Goal: Task Accomplishment & Management: Use online tool/utility

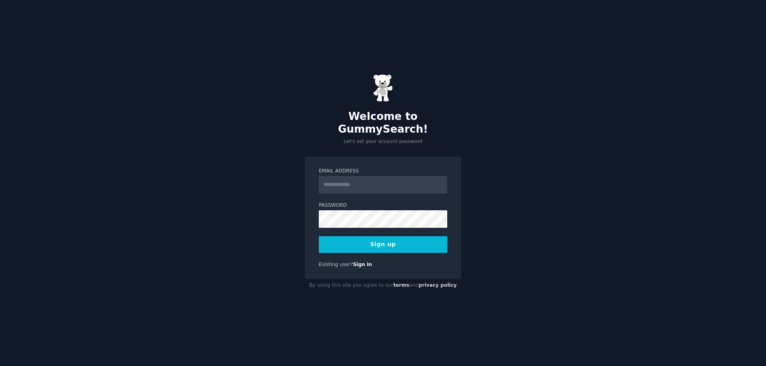
type input "**********"
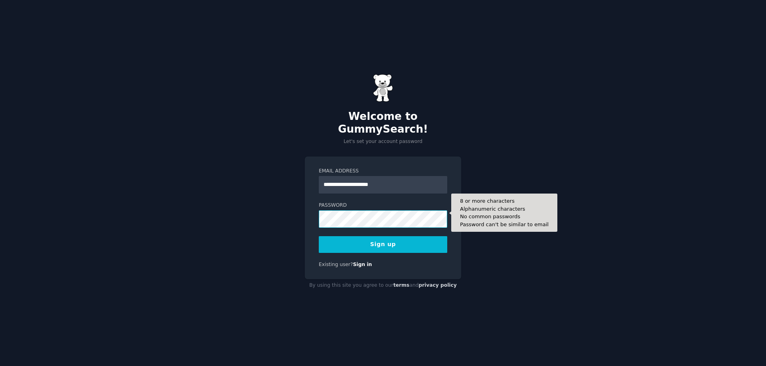
click at [319, 236] on button "Sign up" at bounding box center [383, 244] width 128 height 17
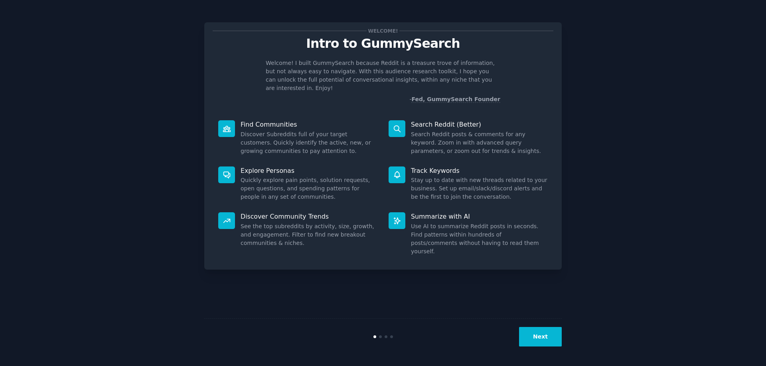
click at [536, 338] on button "Next" at bounding box center [540, 337] width 43 height 20
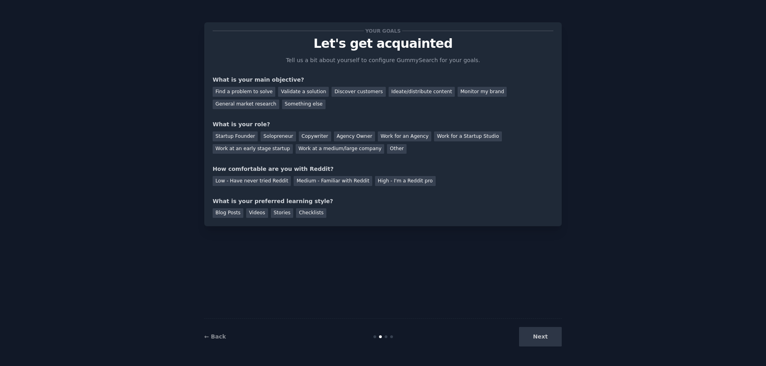
click at [536, 338] on div "Next" at bounding box center [501, 337] width 119 height 20
click at [536, 339] on div "Next" at bounding box center [501, 337] width 119 height 20
click at [303, 137] on div "Copywriter" at bounding box center [315, 137] width 32 height 10
click at [295, 94] on div "Validate a solution" at bounding box center [303, 92] width 51 height 10
click at [257, 95] on div "Find a problem to solve" at bounding box center [244, 92] width 63 height 10
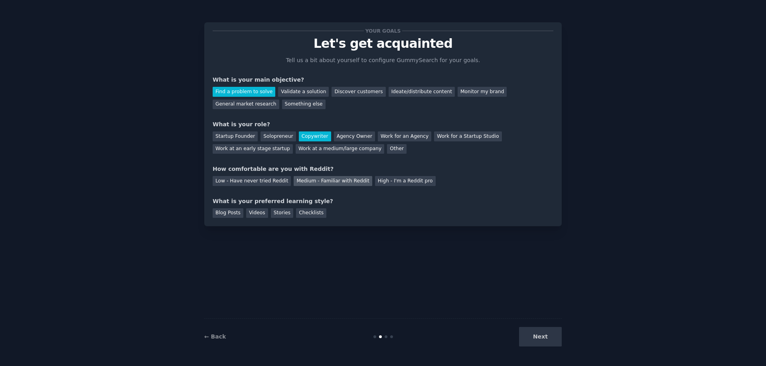
click at [305, 182] on div "Medium - Familiar with Reddit" at bounding box center [332, 181] width 78 height 10
click at [234, 213] on div "Blog Posts" at bounding box center [228, 214] width 31 height 10
click at [546, 337] on button "Next" at bounding box center [540, 337] width 43 height 20
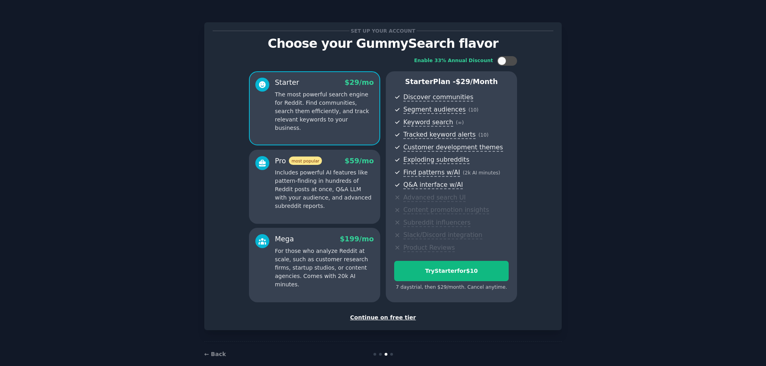
click at [391, 317] on div "Continue on free tier" at bounding box center [383, 318] width 341 height 8
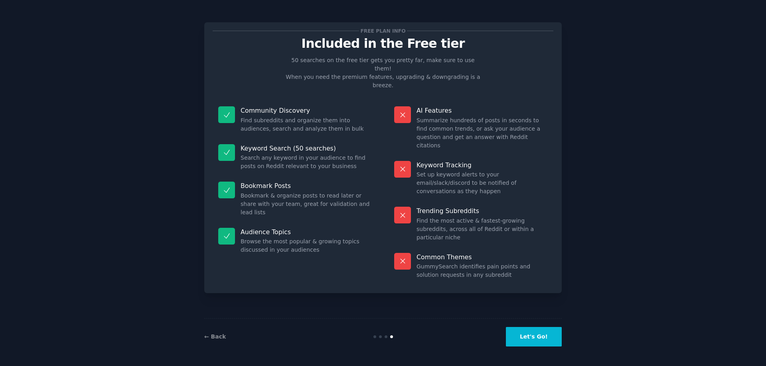
click at [528, 339] on button "Let's Go!" at bounding box center [534, 337] width 56 height 20
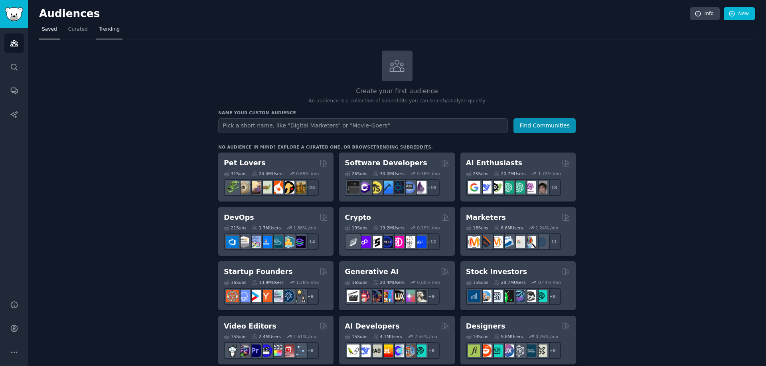
click at [100, 32] on span "Trending" at bounding box center [109, 29] width 21 height 7
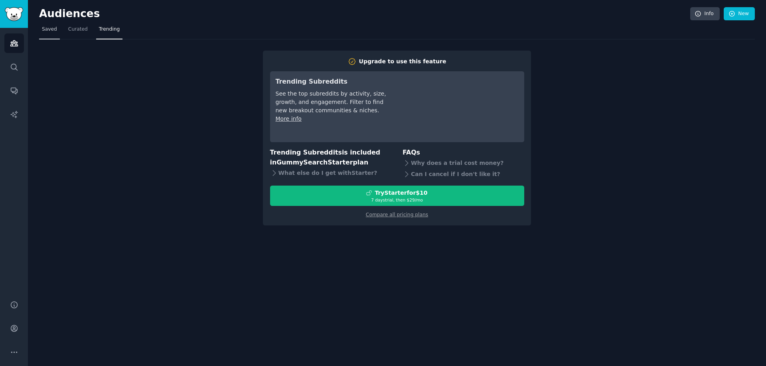
click at [54, 29] on span "Saved" at bounding box center [49, 29] width 15 height 7
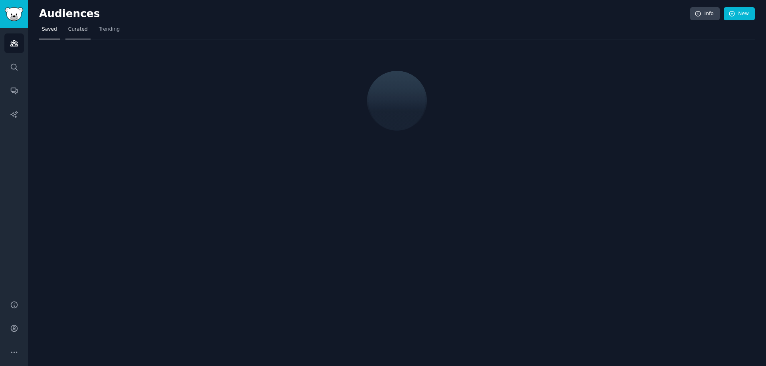
click at [72, 30] on span "Curated" at bounding box center [78, 29] width 20 height 7
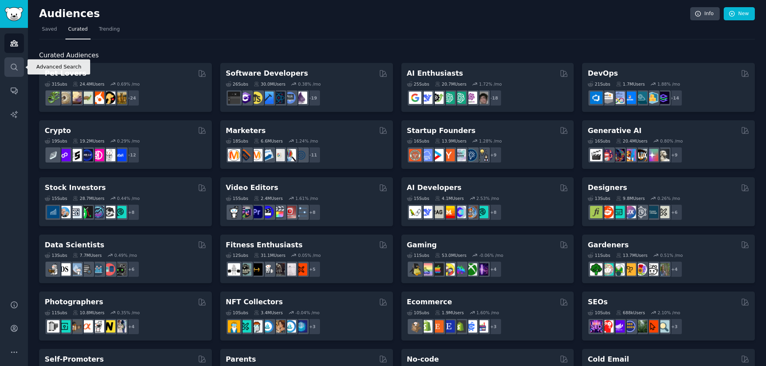
click at [13, 62] on link "Search" at bounding box center [14, 67] width 20 height 20
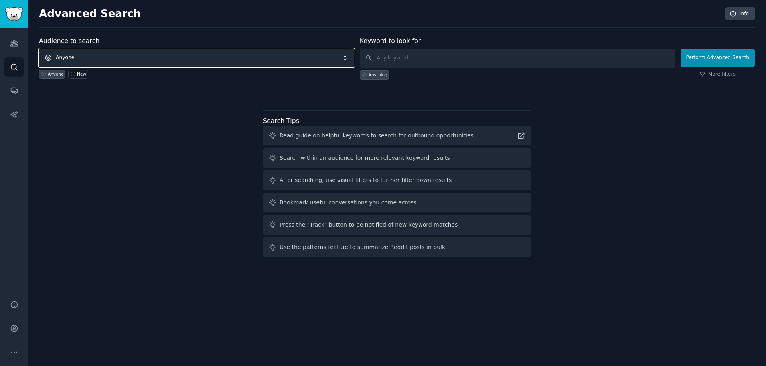
click at [103, 57] on span "Anyone" at bounding box center [196, 58] width 315 height 18
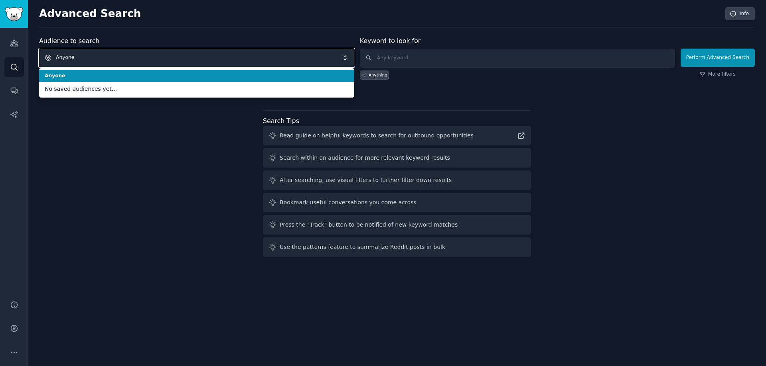
click at [218, 63] on span "Anyone" at bounding box center [196, 58] width 315 height 18
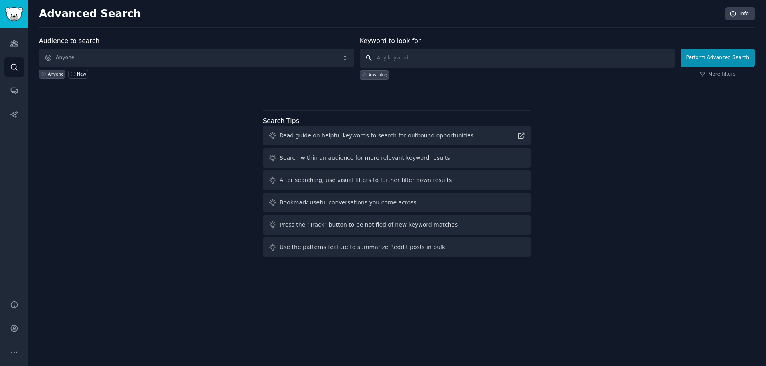
click at [418, 61] on input "text" at bounding box center [517, 58] width 315 height 19
type input "shopify"
click button "Perform Advanced Search" at bounding box center [717, 58] width 74 height 18
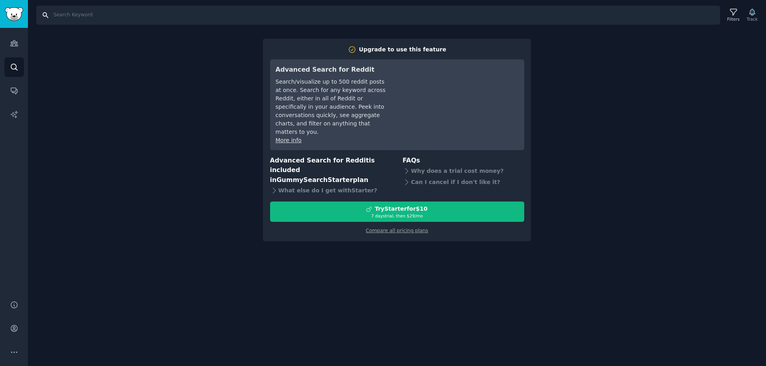
click at [44, 17] on input "Search" at bounding box center [377, 15] width 683 height 19
click at [14, 48] on link "Audiences" at bounding box center [14, 43] width 20 height 20
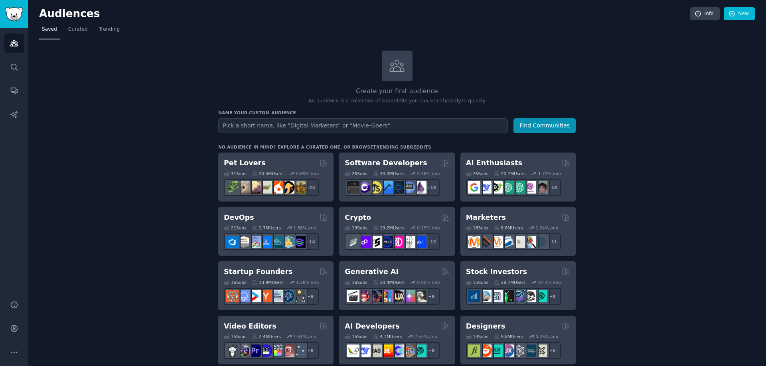
click at [288, 125] on input "text" at bounding box center [363, 125] width 290 height 15
type input "shopify"
click at [513, 118] on button "Find Communities" at bounding box center [544, 125] width 62 height 15
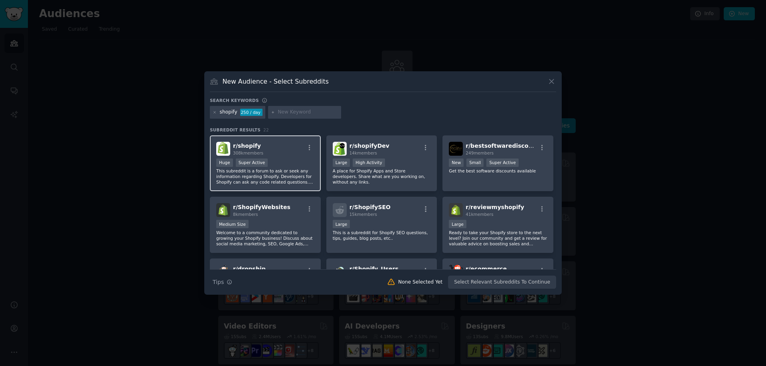
click at [242, 144] on span "r/ shopify" at bounding box center [247, 146] width 28 height 6
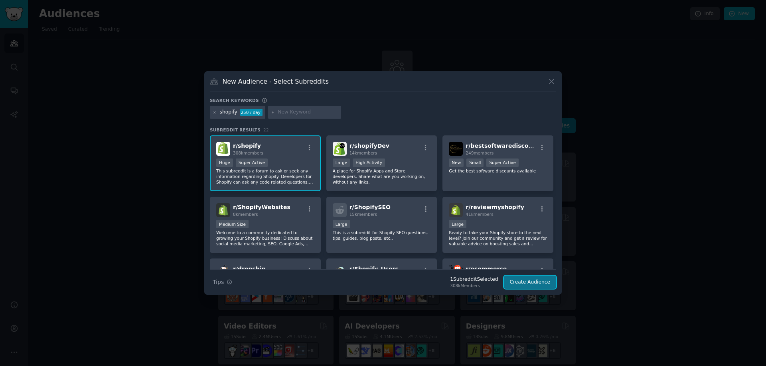
click at [520, 281] on button "Create Audience" at bounding box center [530, 283] width 53 height 14
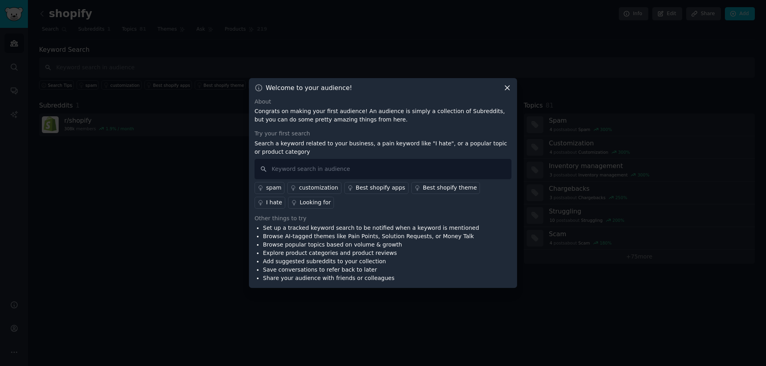
click at [507, 95] on div "Welcome to your audience! About Congrats on making your first audience! An audi…" at bounding box center [383, 183] width 268 height 211
click at [506, 85] on icon at bounding box center [507, 88] width 8 height 8
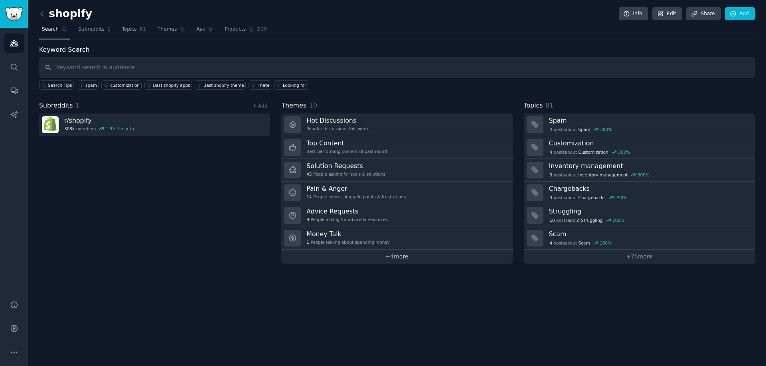
click at [392, 256] on link "+ 4 more" at bounding box center [396, 257] width 231 height 14
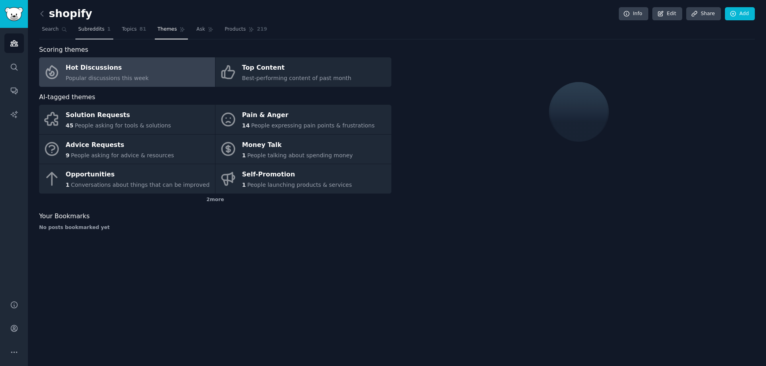
click at [87, 30] on span "Subreddits" at bounding box center [91, 29] width 26 height 7
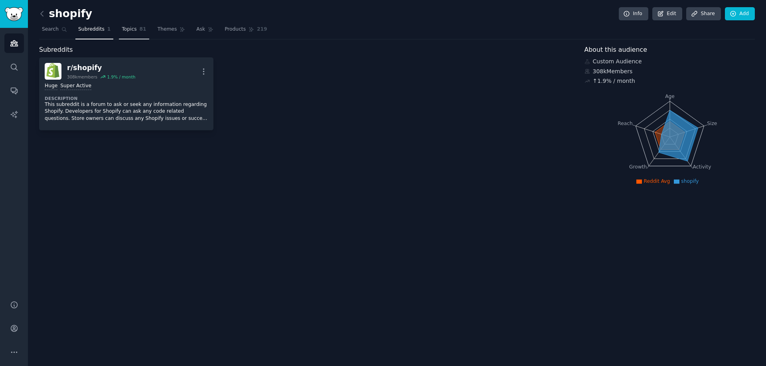
click at [125, 28] on span "Topics" at bounding box center [129, 29] width 15 height 7
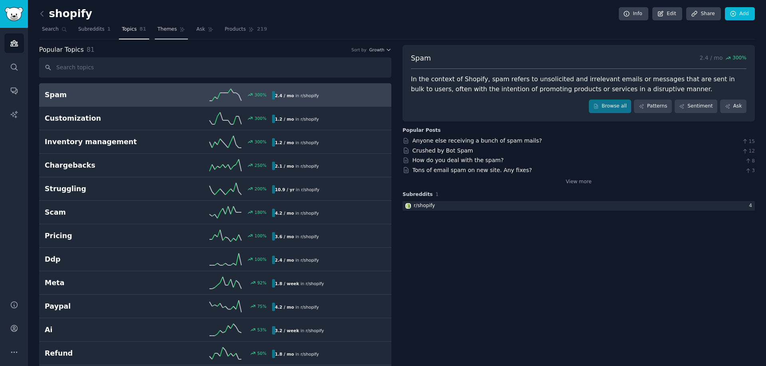
click at [159, 30] on span "Themes" at bounding box center [168, 29] width 20 height 7
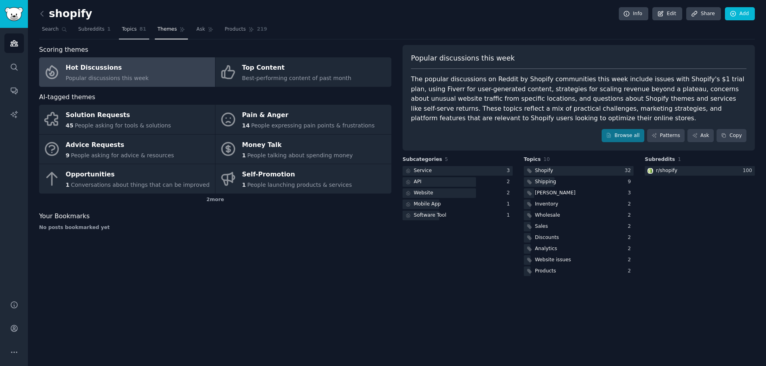
click at [119, 27] on link "Topics 81" at bounding box center [134, 31] width 30 height 16
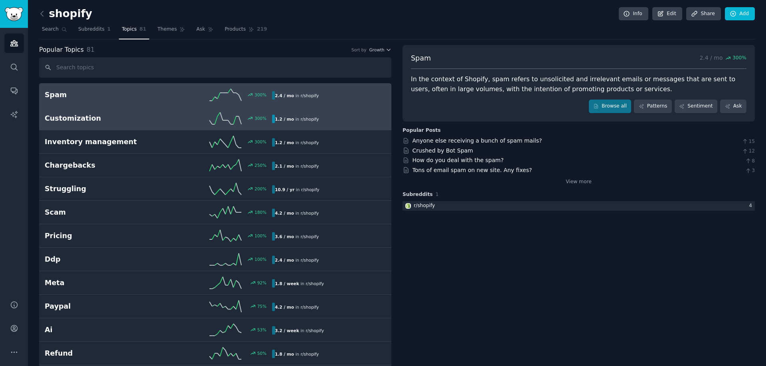
click at [140, 114] on h2 "Customization" at bounding box center [102, 119] width 114 height 10
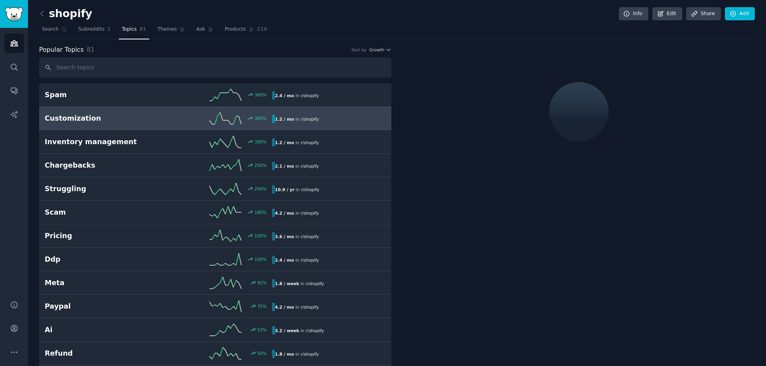
click at [126, 115] on h2 "Customization" at bounding box center [102, 119] width 114 height 10
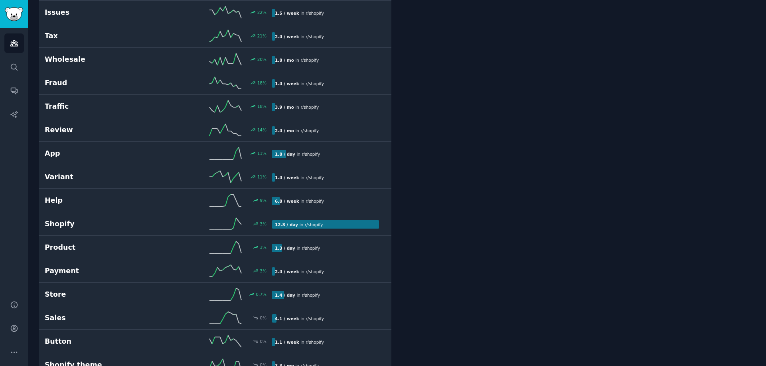
scroll to position [798, 0]
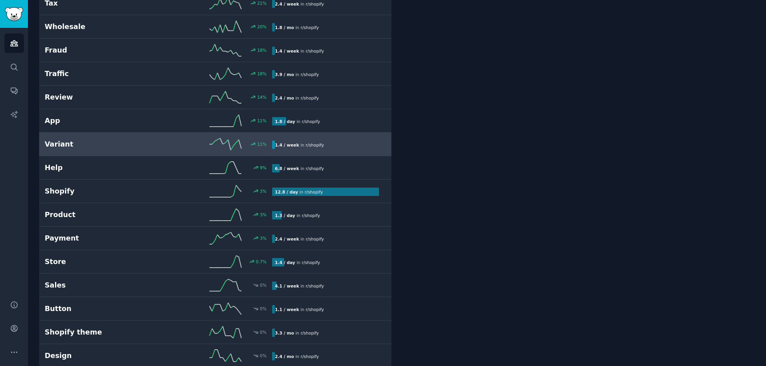
click at [140, 148] on h2 "Variant" at bounding box center [102, 145] width 114 height 10
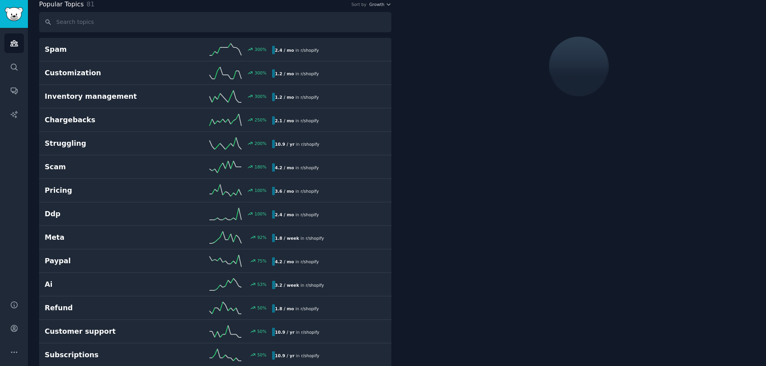
scroll to position [45, 0]
